Goal: Transaction & Acquisition: Purchase product/service

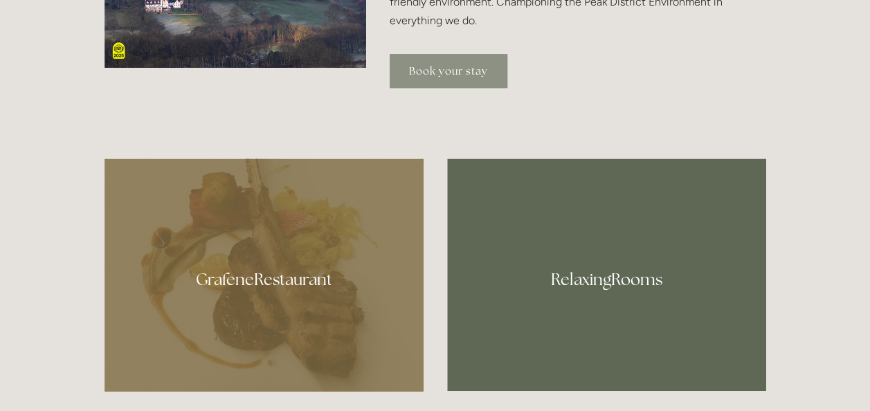
scroll to position [654, 0]
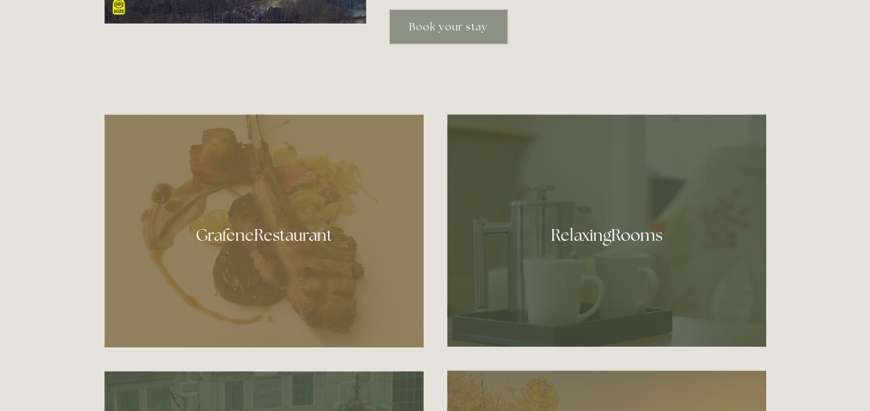
click at [450, 32] on link "Book your stay" at bounding box center [448, 27] width 118 height 34
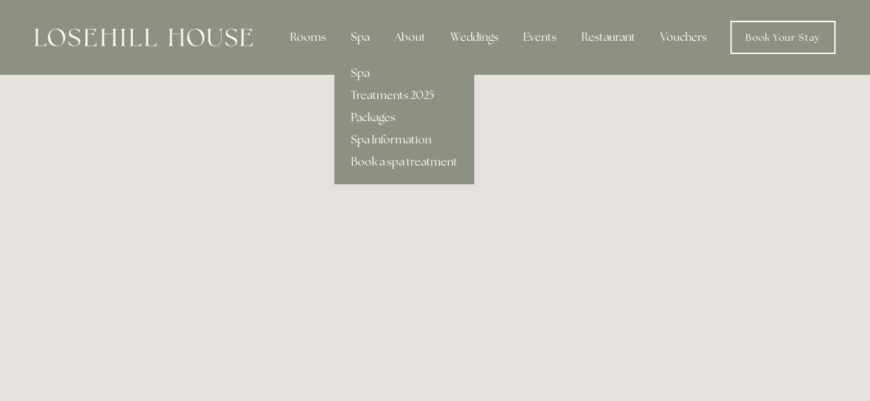
click at [354, 30] on div "Spa" at bounding box center [360, 38] width 41 height 28
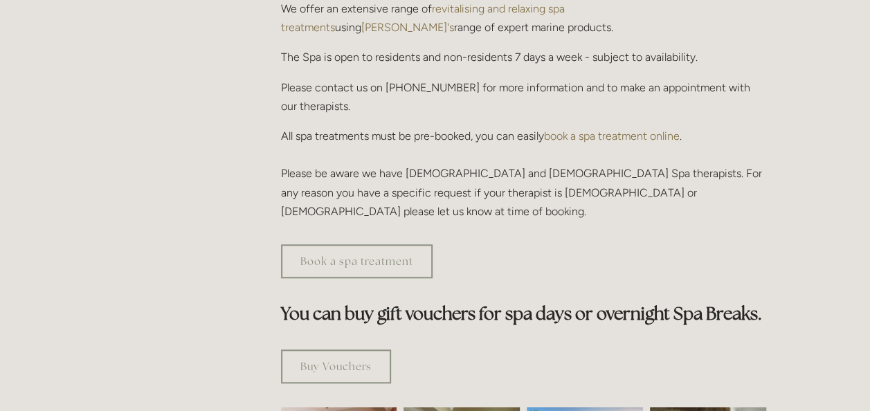
scroll to position [551, 0]
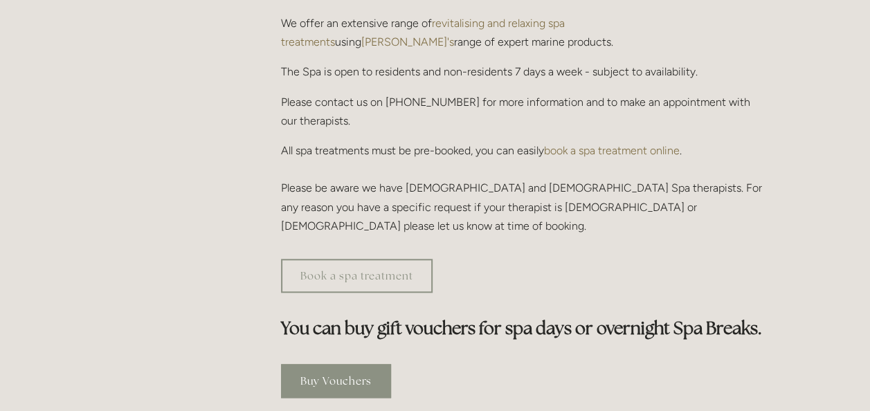
click at [375, 364] on link "Buy Vouchers" at bounding box center [336, 381] width 110 height 34
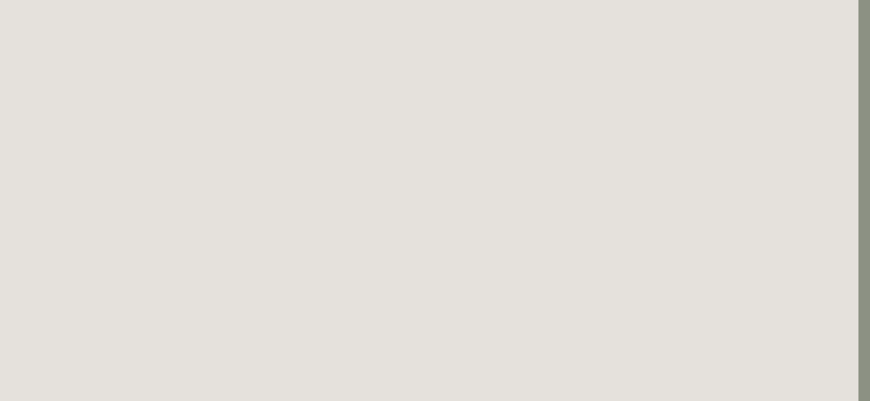
scroll to position [0, 12]
